Goal: Use online tool/utility: Utilize a website feature to perform a specific function

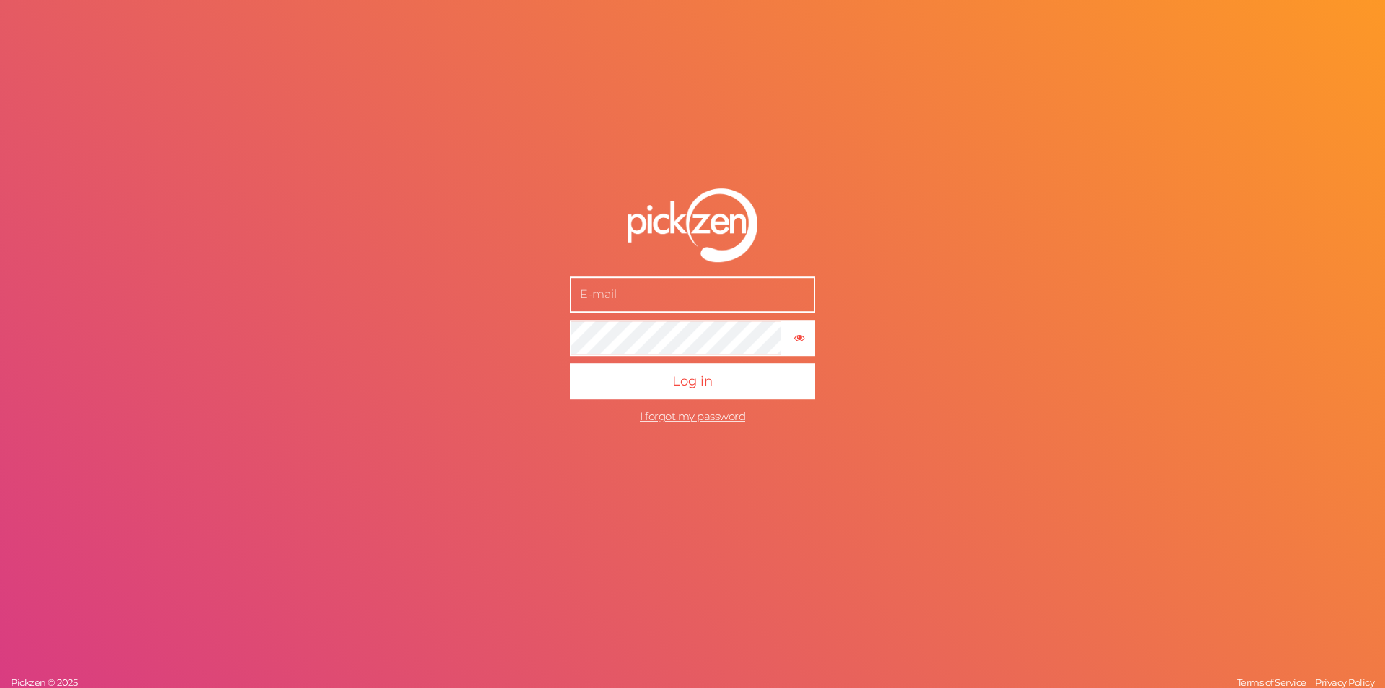
click at [151, 276] on div "× Show password Log in I forgot my password Pickzen © 2025 Terms of Service Pri…" at bounding box center [692, 344] width 1385 height 688
click at [677, 297] on input "text" at bounding box center [692, 294] width 245 height 36
paste input "[EMAIL_ADDRESS][DOMAIN_NAME]"
type input "[EMAIL_ADDRESS][DOMAIN_NAME]"
click at [165, 289] on div "[EMAIL_ADDRESS][DOMAIN_NAME] × Show password Log in I forgot my password Pickze…" at bounding box center [692, 344] width 1385 height 688
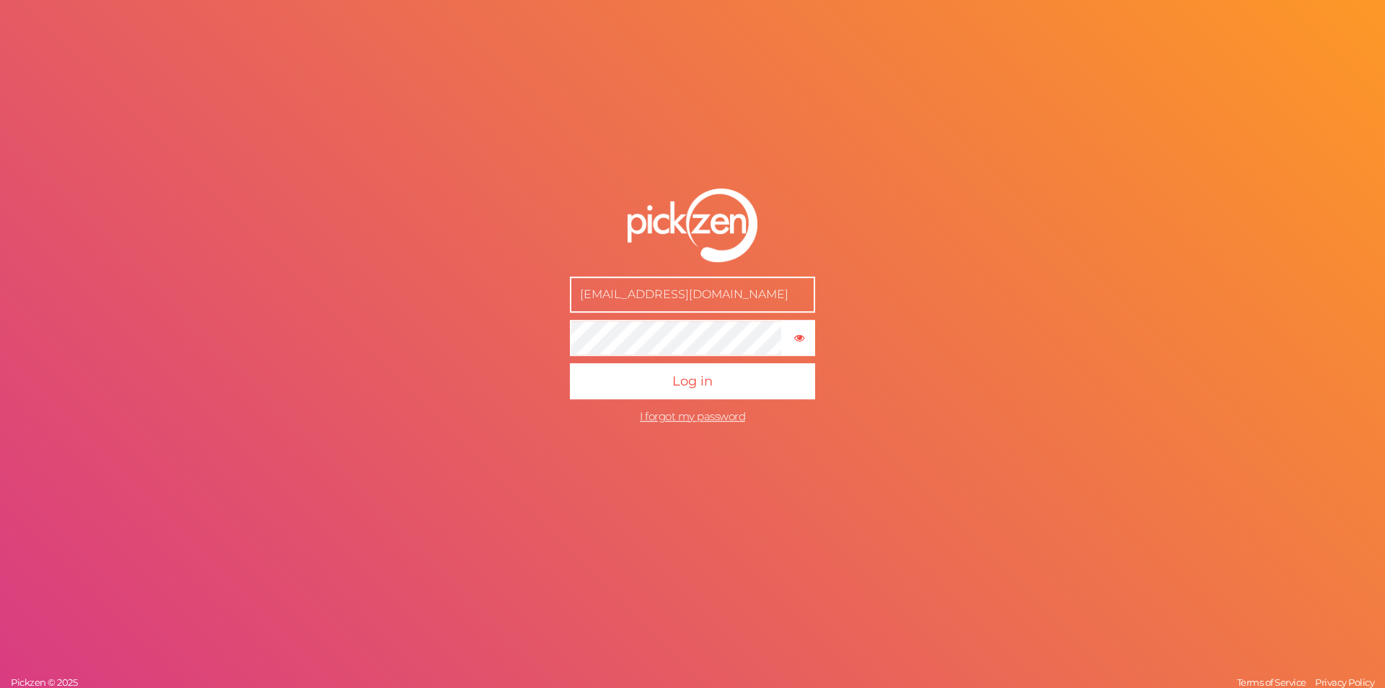
click at [848, 377] on form "[EMAIL_ADDRESS][DOMAIN_NAME] × Show password Log in I forgot my password" at bounding box center [692, 309] width 361 height 300
click at [760, 374] on button "Log in" at bounding box center [692, 381] width 245 height 36
click at [157, 339] on div "[EMAIL_ADDRESS][DOMAIN_NAME] × Show password I forgot my password Pickzen © 202…" at bounding box center [692, 344] width 1385 height 688
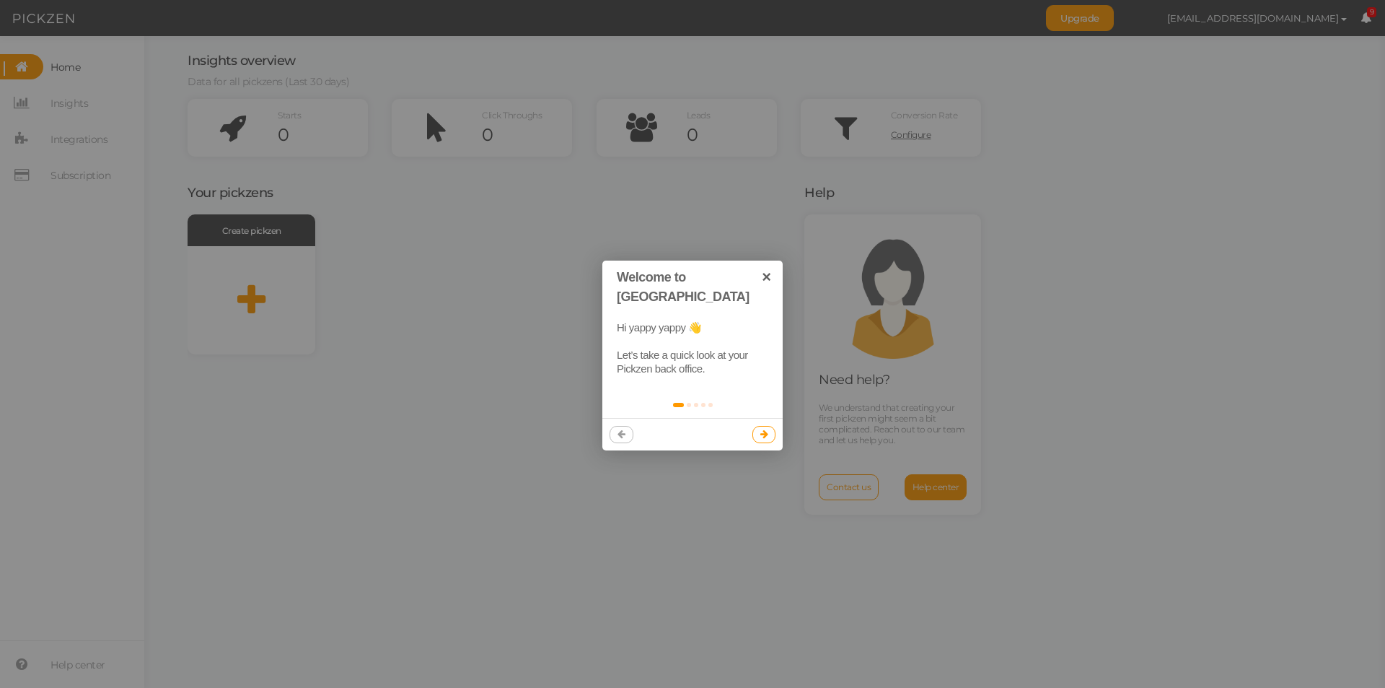
click at [763, 429] on icon at bounding box center [765, 433] width 8 height 9
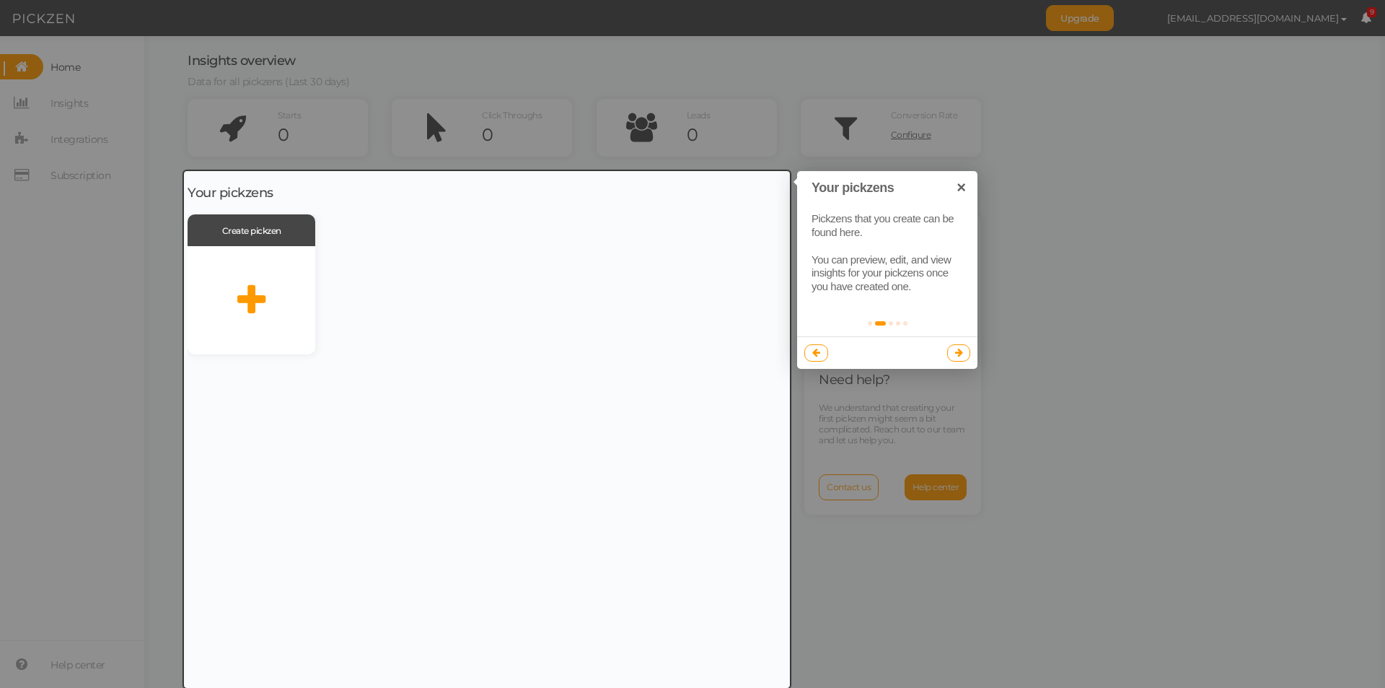
click at [958, 352] on icon at bounding box center [959, 352] width 8 height 9
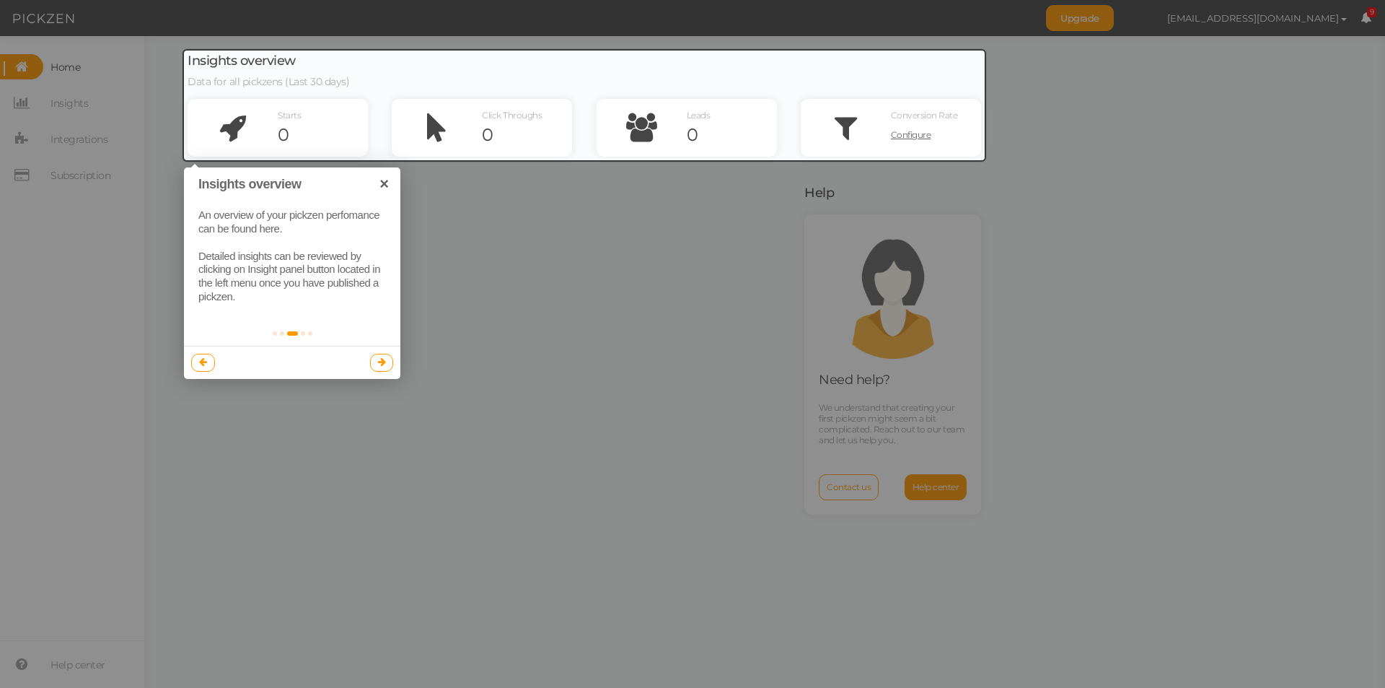
click at [387, 363] on link at bounding box center [382, 362] width 24 height 17
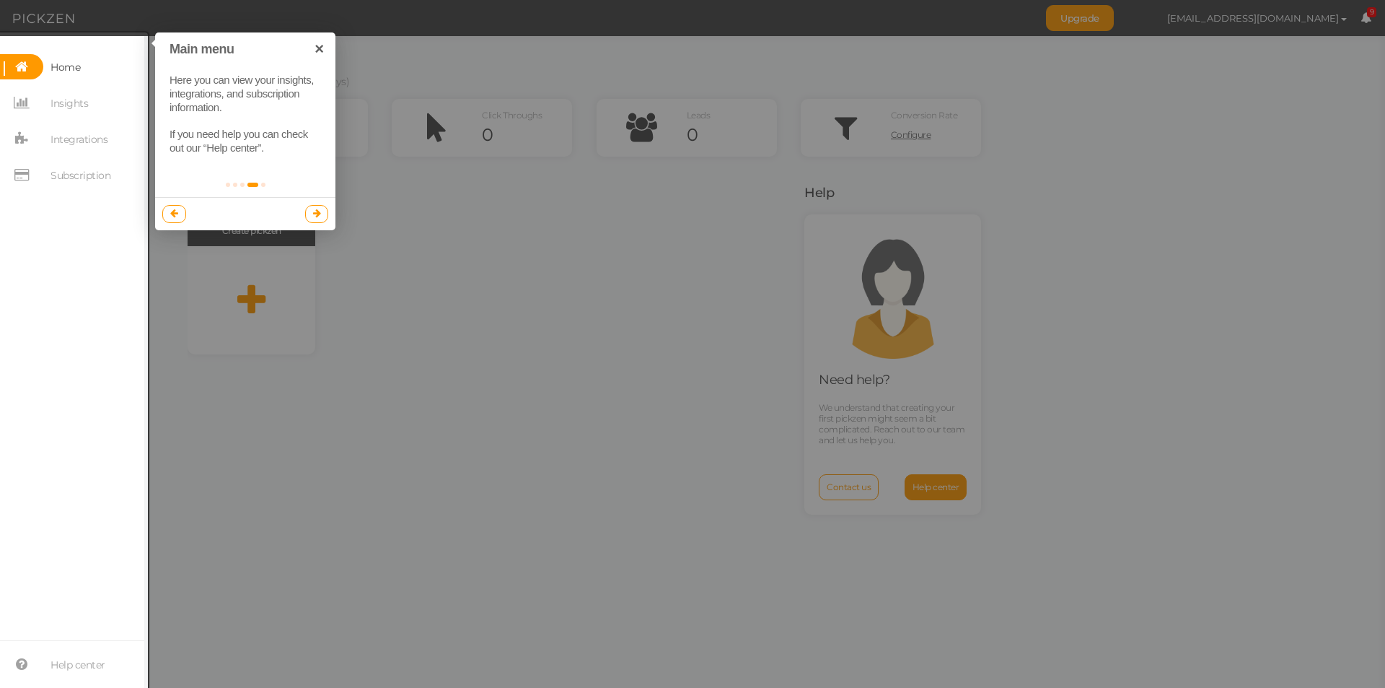
click at [315, 212] on icon at bounding box center [317, 213] width 8 height 9
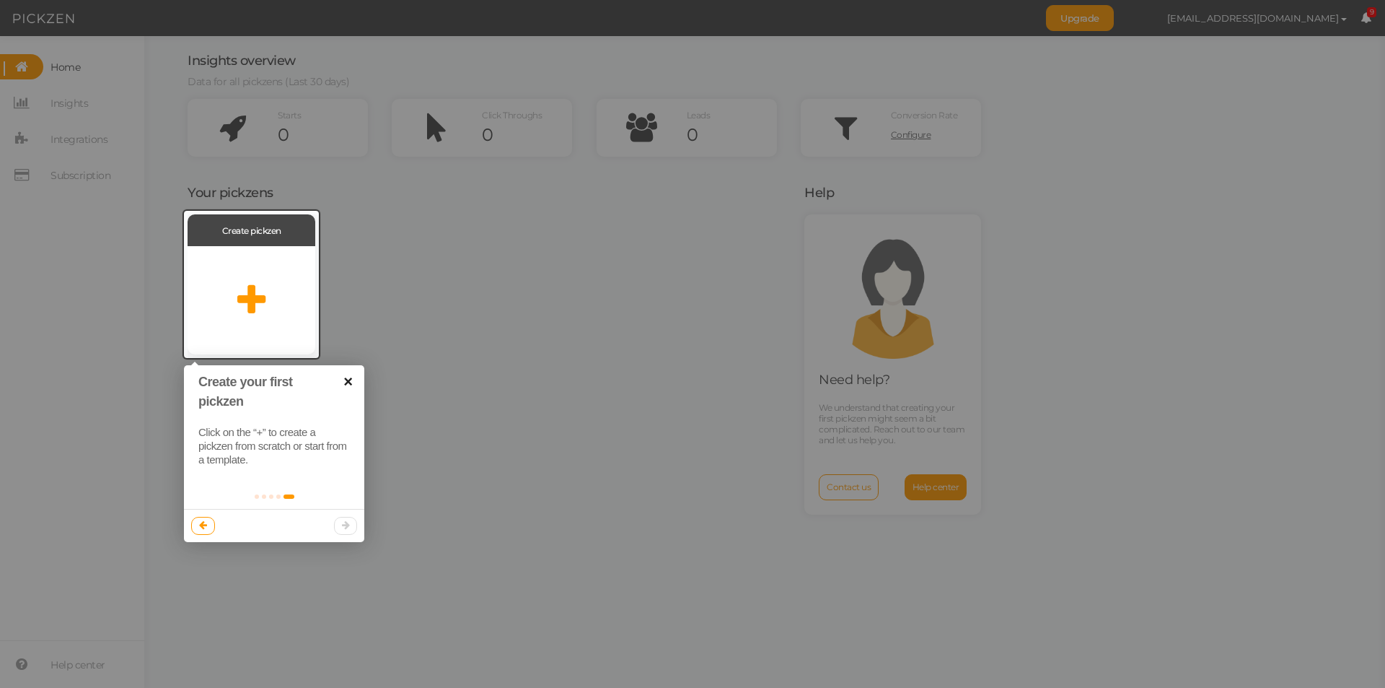
click at [346, 380] on link "×" at bounding box center [348, 381] width 32 height 32
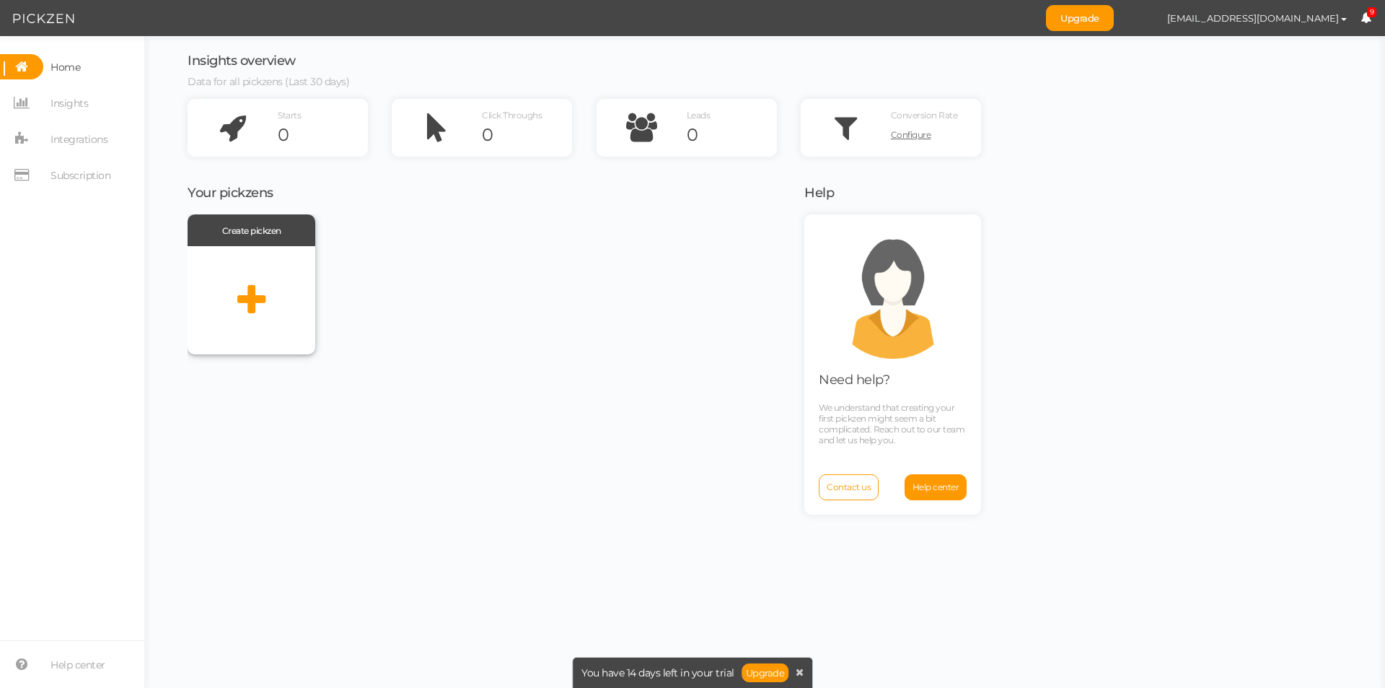
click at [284, 302] on div at bounding box center [252, 300] width 128 height 108
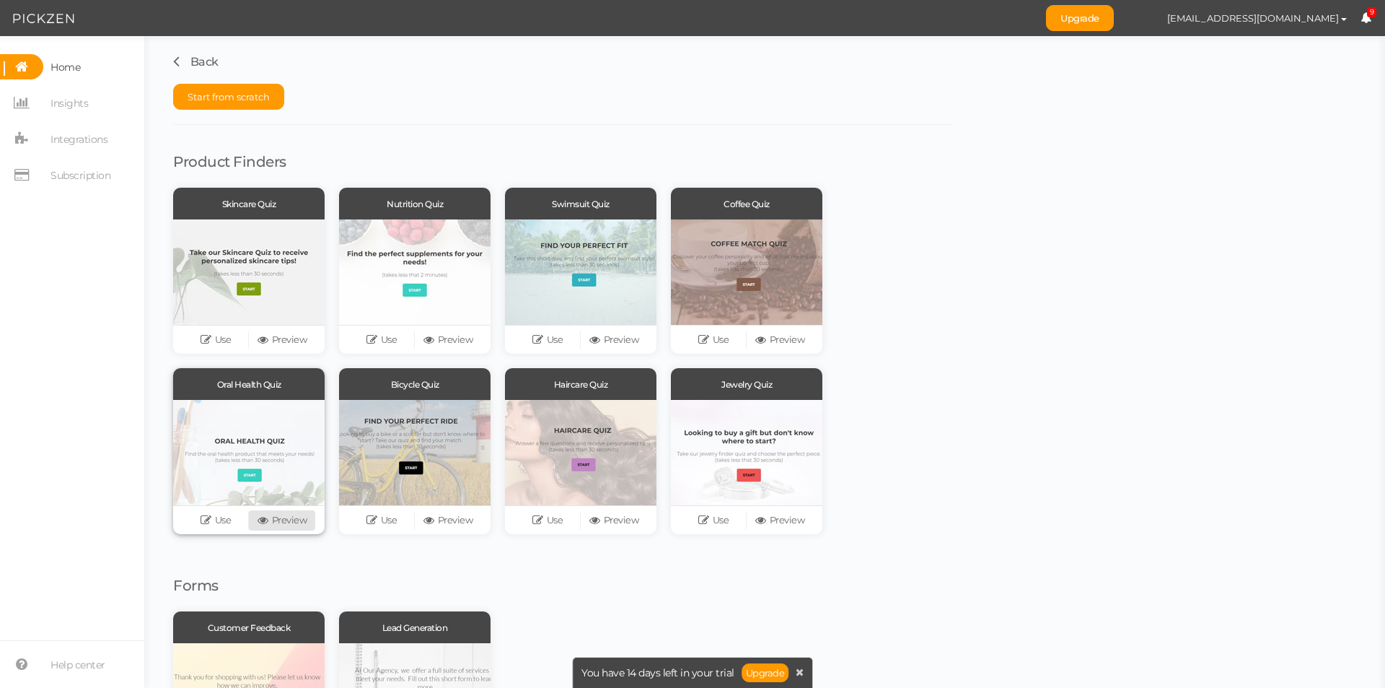
click at [282, 517] on link "Preview" at bounding box center [282, 520] width 66 height 20
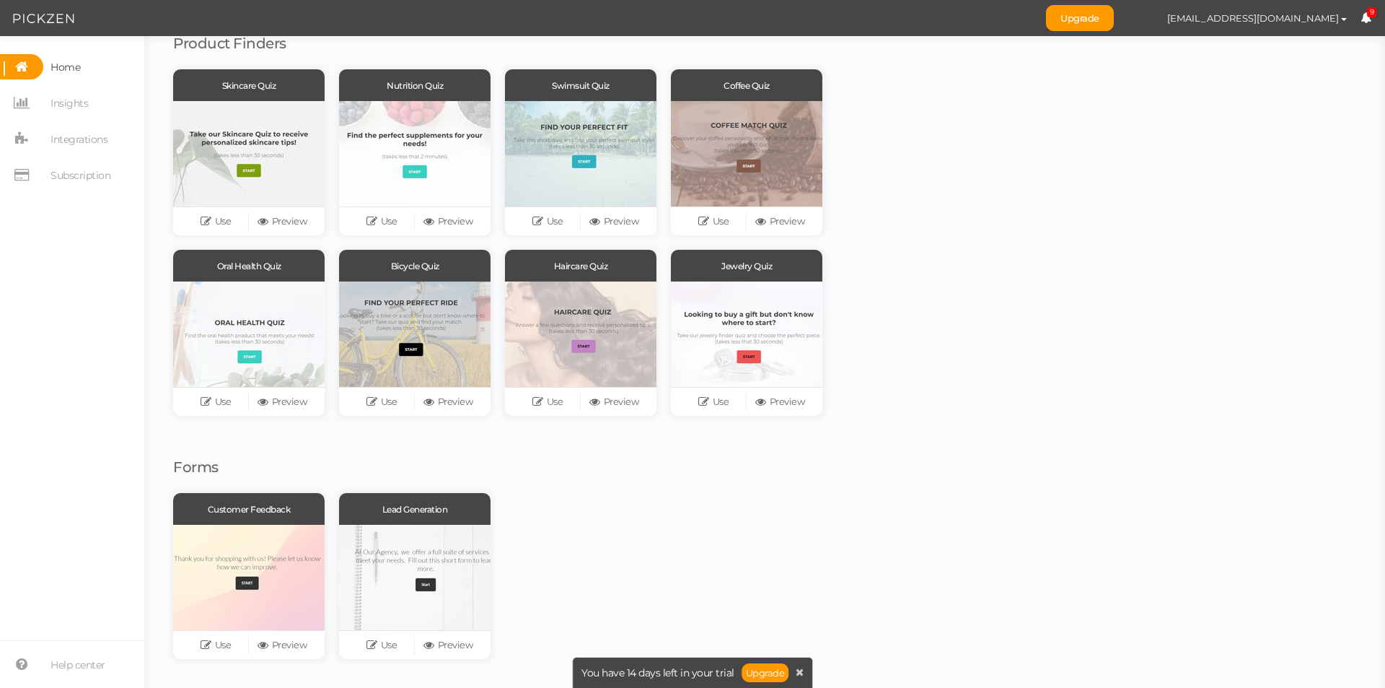
scroll to position [46, 0]
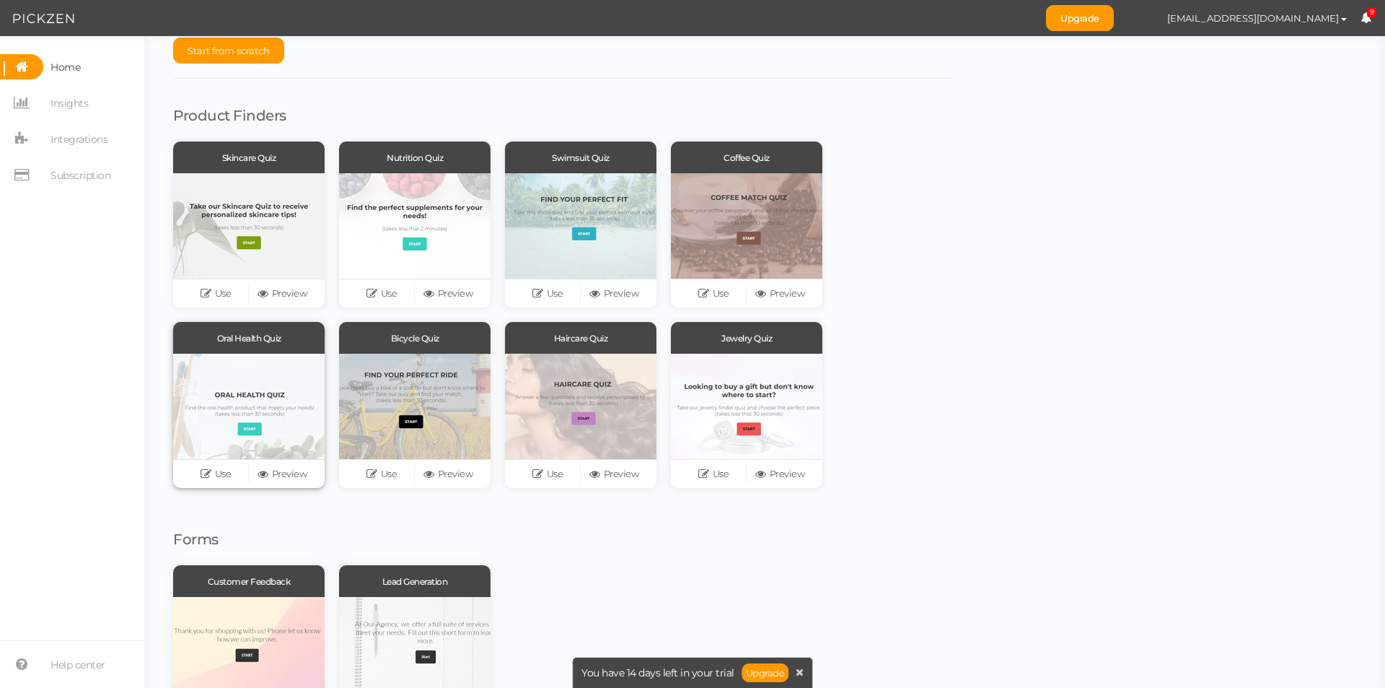
click at [225, 408] on div at bounding box center [249, 406] width 152 height 105
click at [224, 476] on link "Use" at bounding box center [216, 474] width 66 height 20
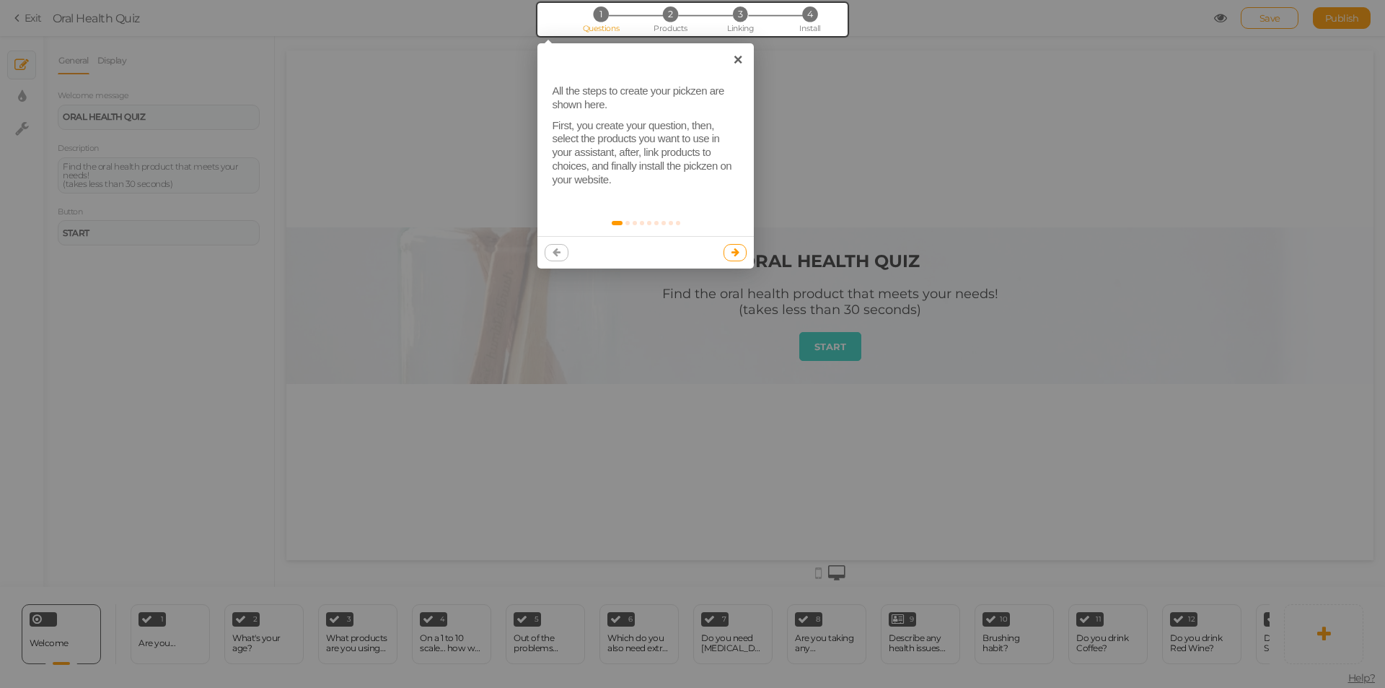
click at [734, 252] on icon at bounding box center [736, 251] width 8 height 9
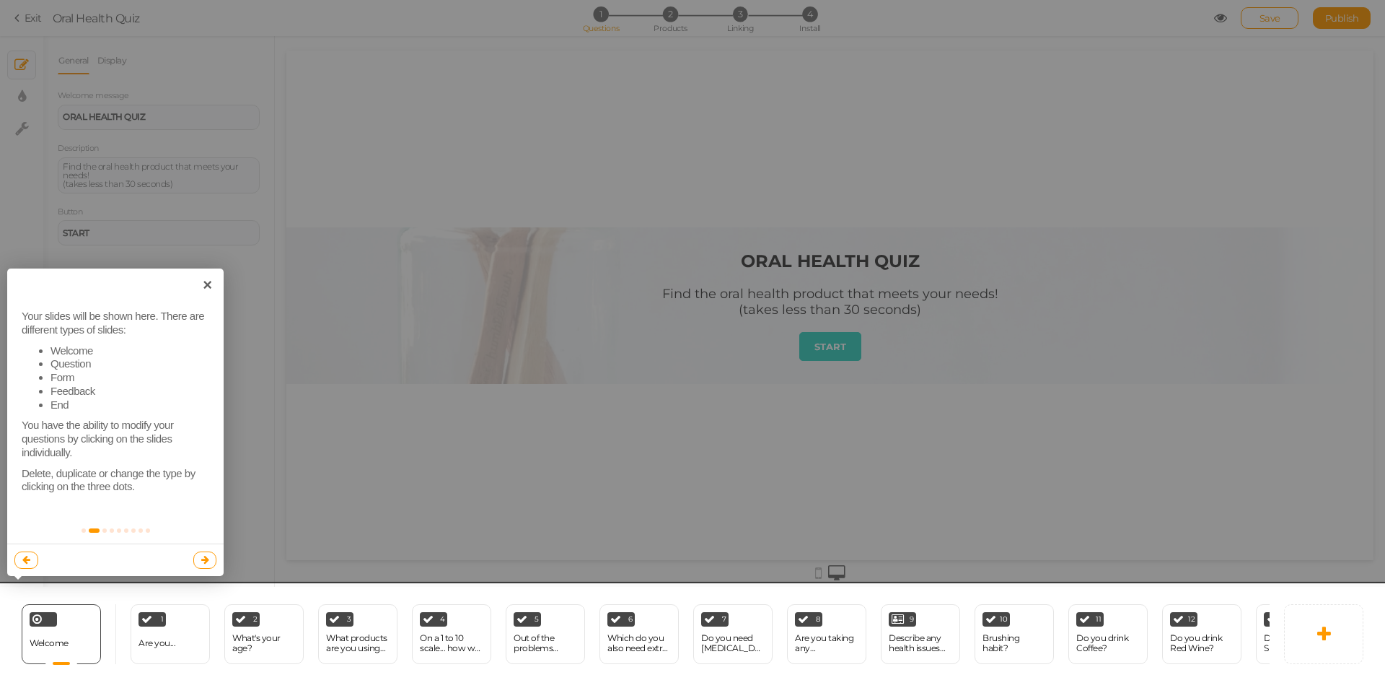
click at [206, 558] on icon at bounding box center [205, 559] width 8 height 9
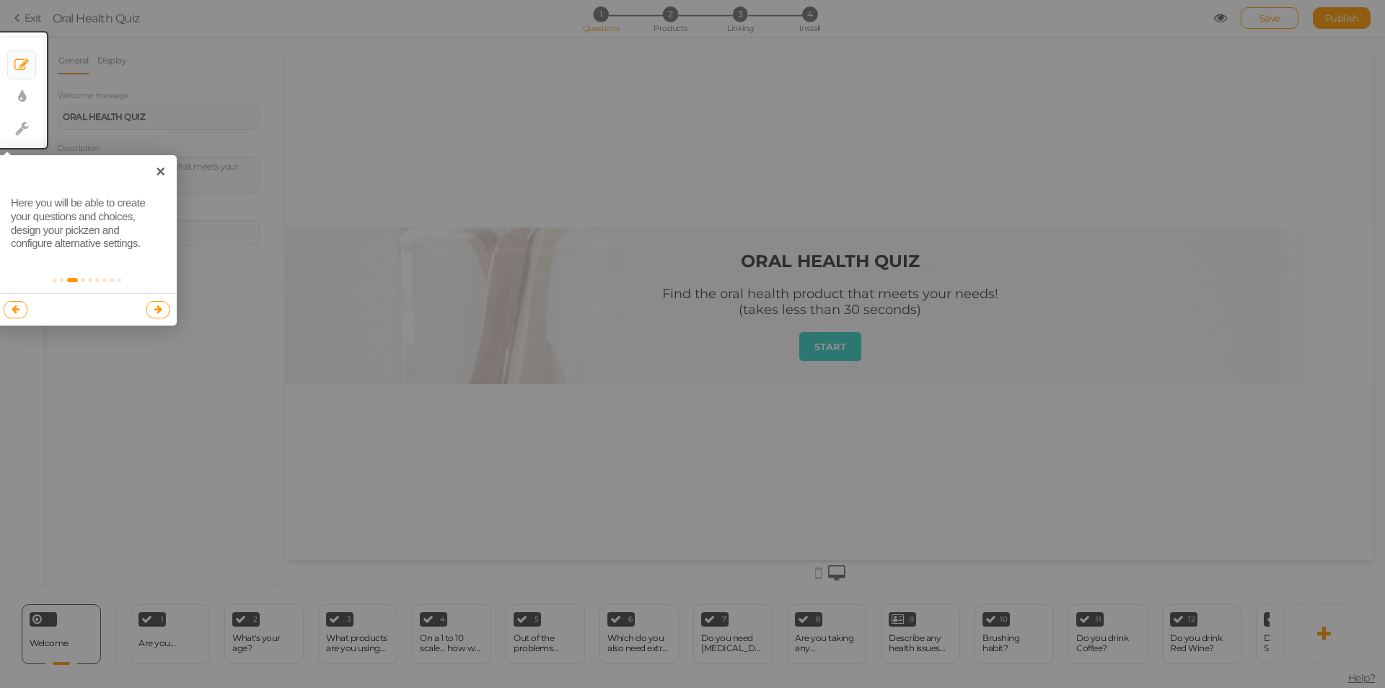
click at [162, 305] on link at bounding box center [158, 309] width 24 height 17
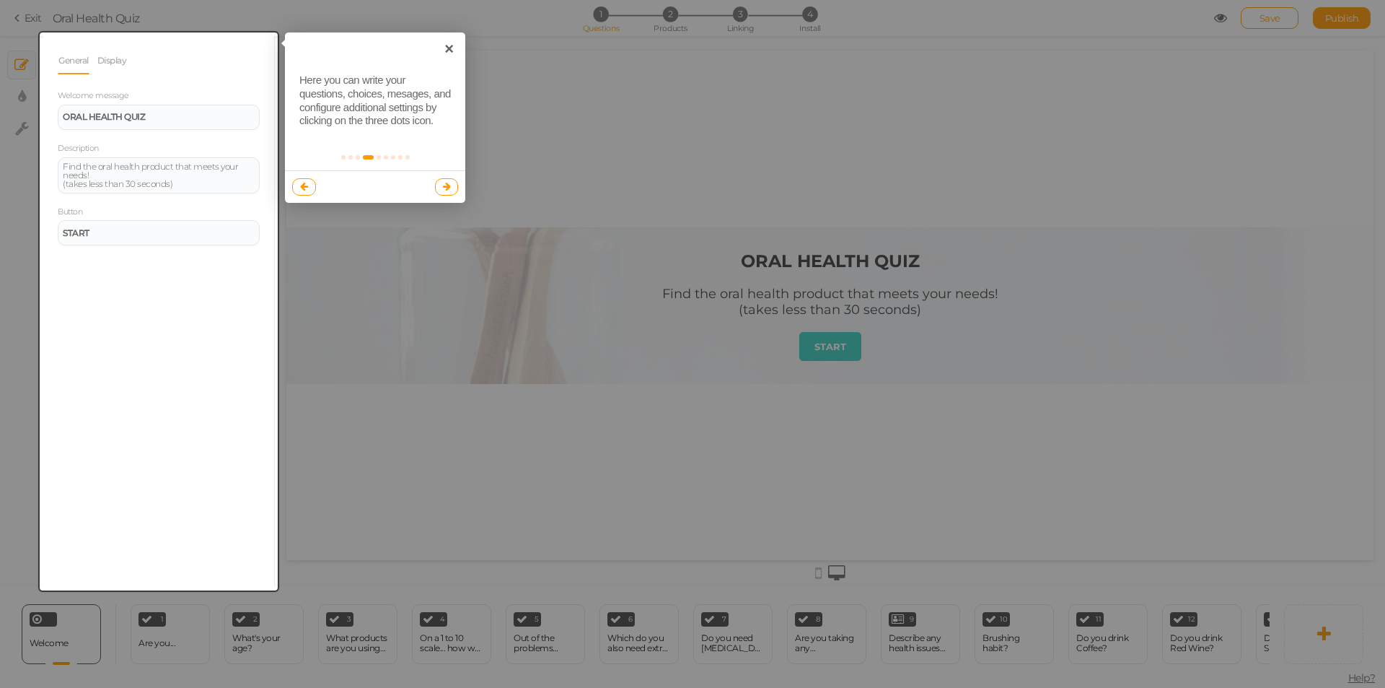
click at [448, 185] on icon at bounding box center [447, 186] width 8 height 9
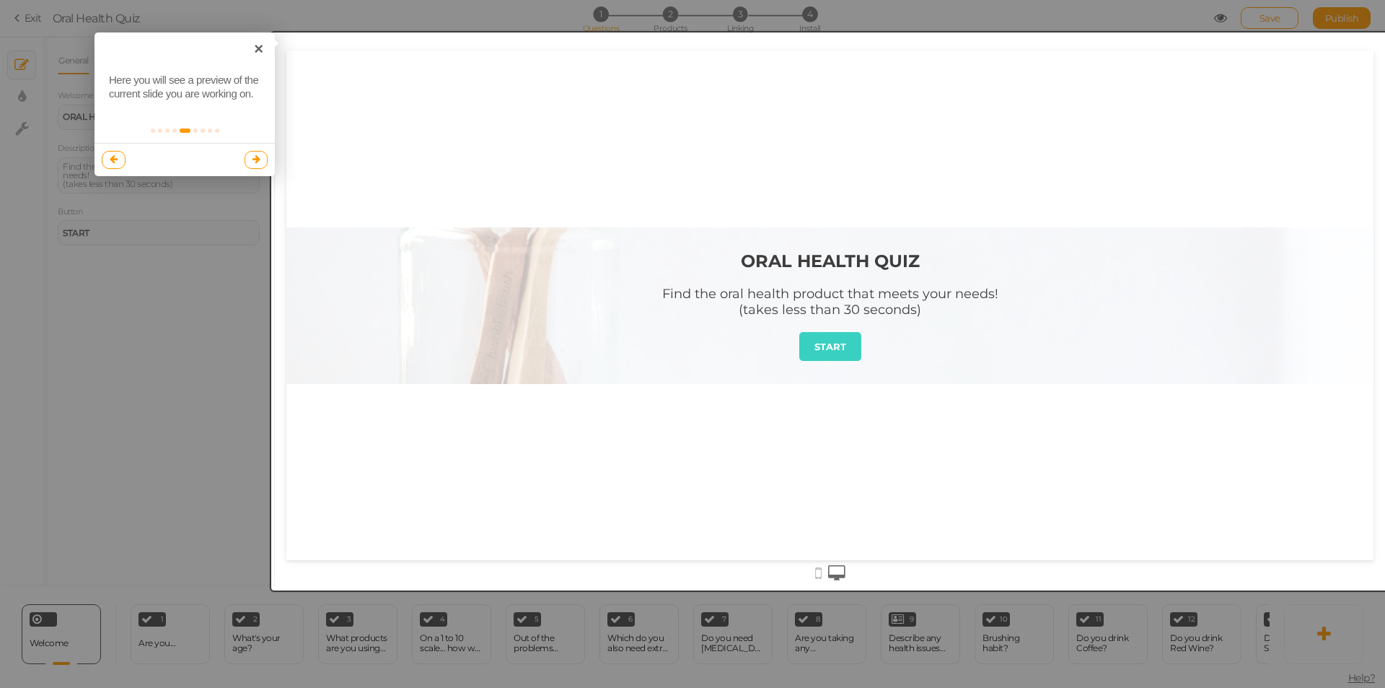
click at [256, 160] on icon at bounding box center [257, 158] width 8 height 9
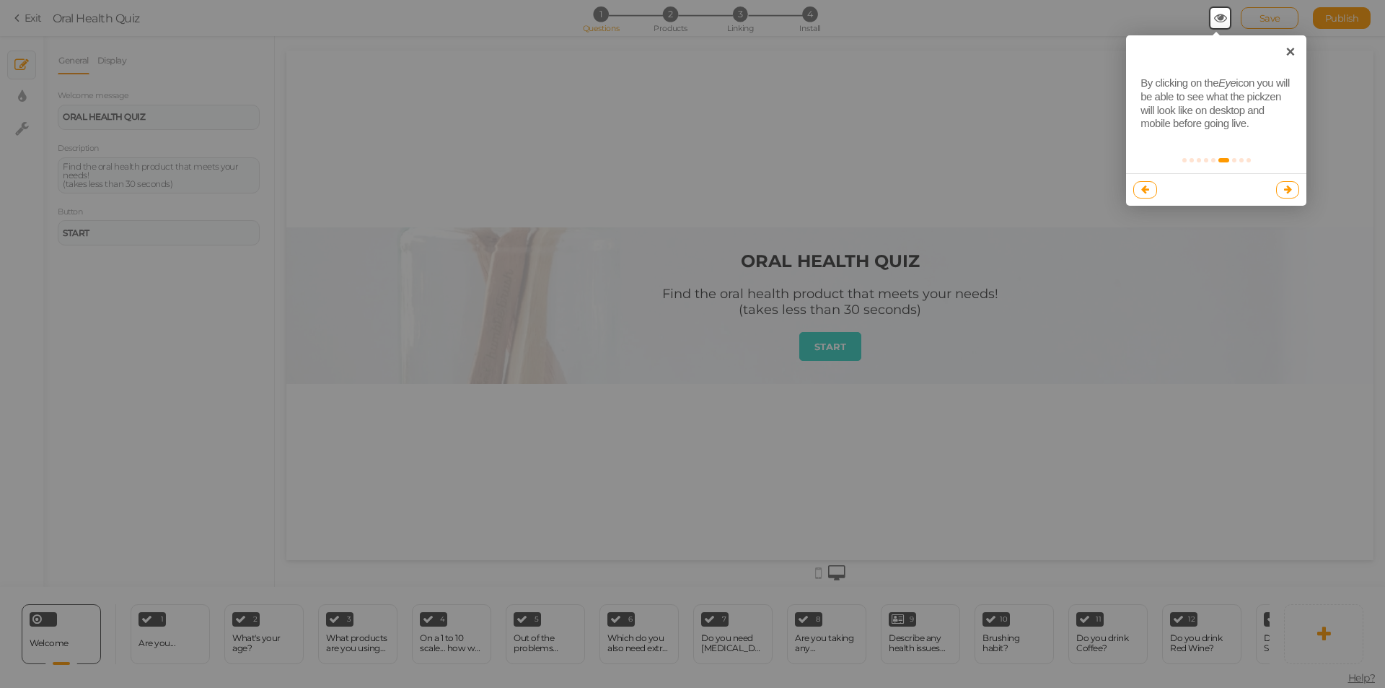
click at [1289, 191] on icon at bounding box center [1288, 189] width 8 height 9
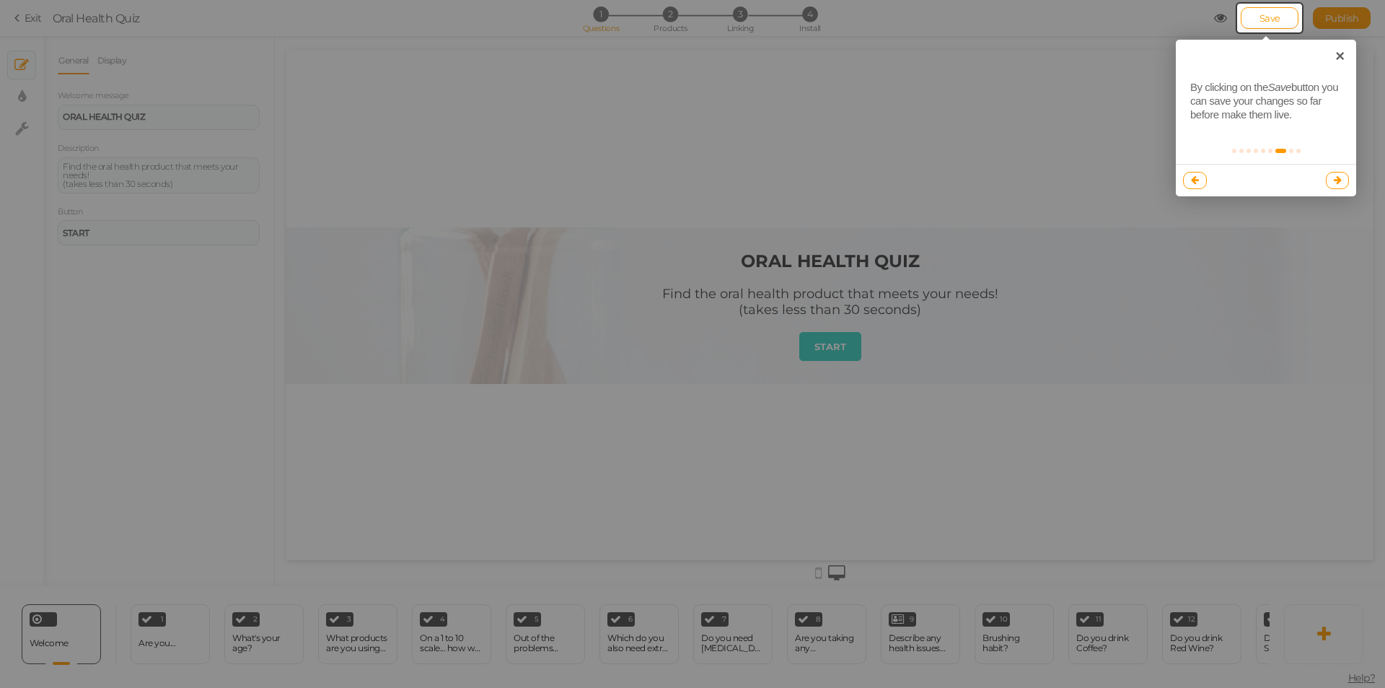
click at [1334, 175] on link at bounding box center [1338, 180] width 24 height 17
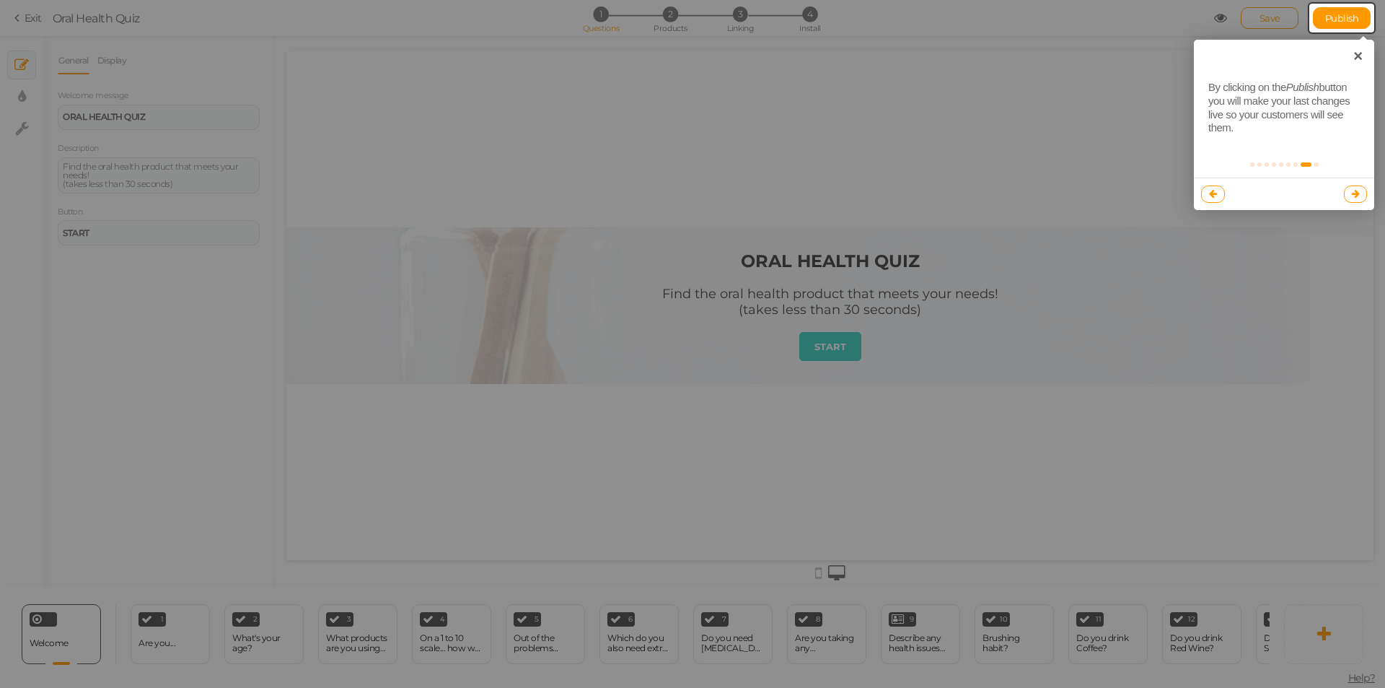
click at [1362, 188] on link at bounding box center [1356, 193] width 24 height 17
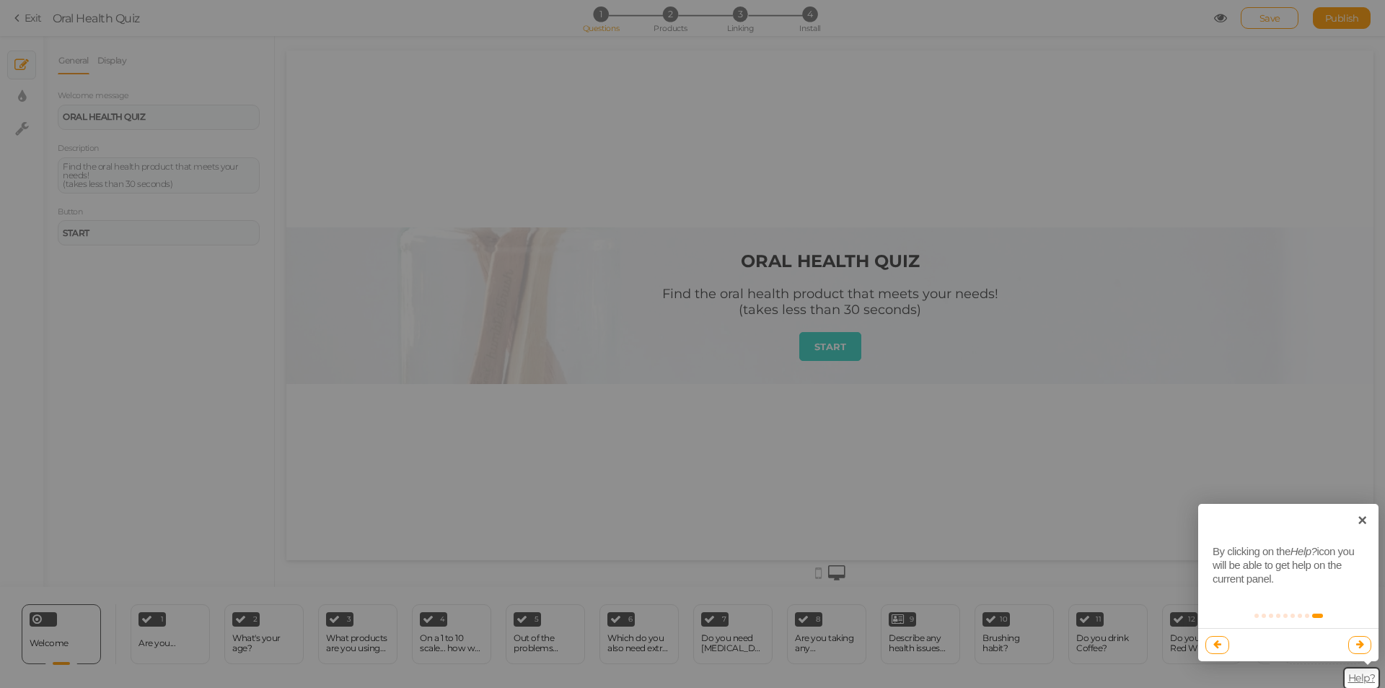
click at [1357, 647] on icon at bounding box center [1361, 643] width 8 height 9
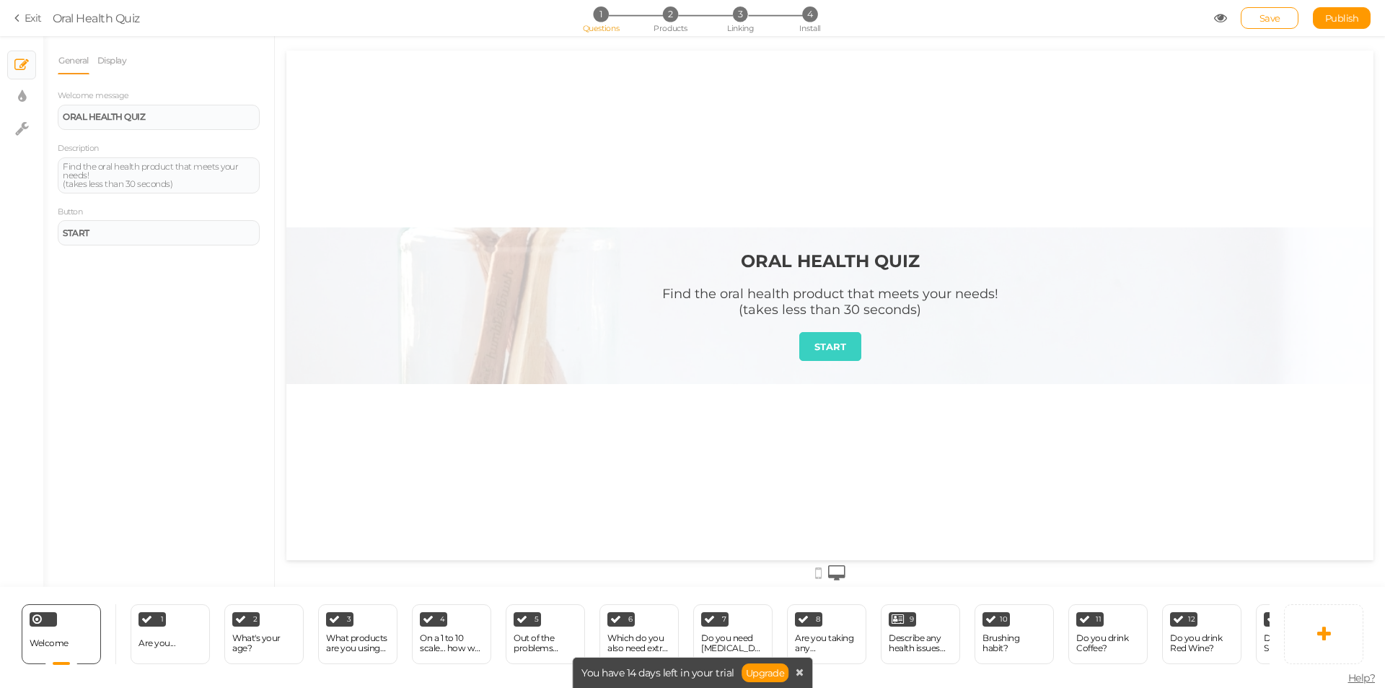
click at [798, 254] on strong "ORAL HEALTH QUIZ" at bounding box center [830, 260] width 179 height 21
click at [545, 458] on div "ORAL HEALTH QUIZ Find the oral health product that meets your needs! (takes les…" at bounding box center [829, 305] width 1087 height 509
